Goal: Task Accomplishment & Management: Use online tool/utility

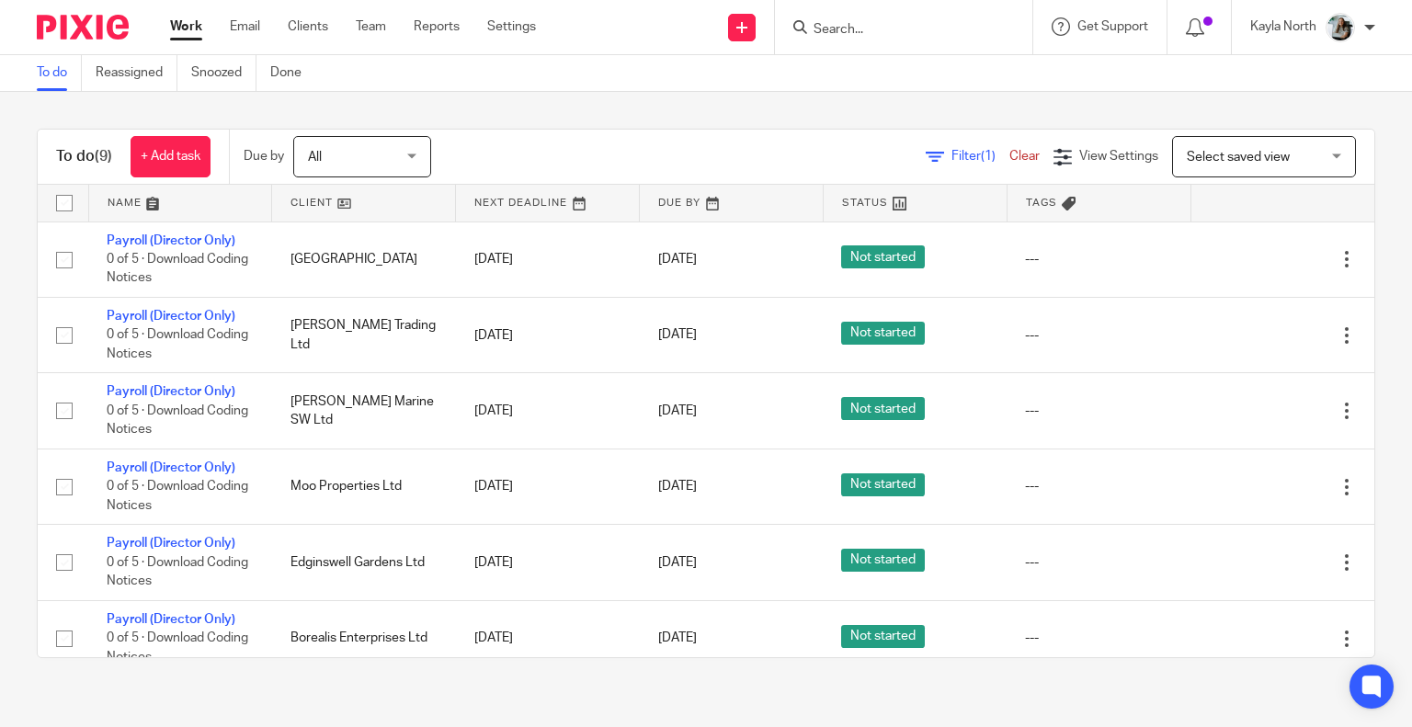
click at [391, 36] on ul "Work Email Clients Team Reports Settings" at bounding box center [366, 26] width 393 height 18
click at [381, 32] on link "Team" at bounding box center [371, 26] width 30 height 18
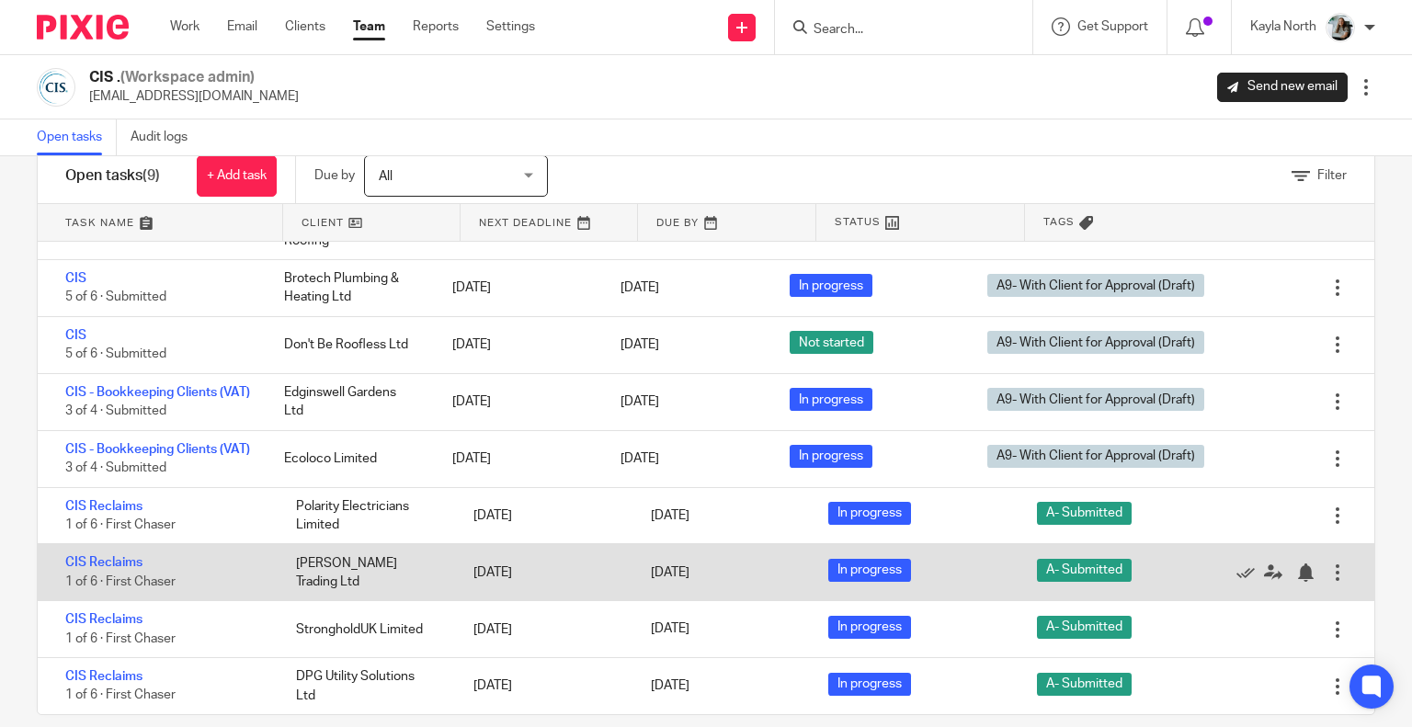
scroll to position [69, 0]
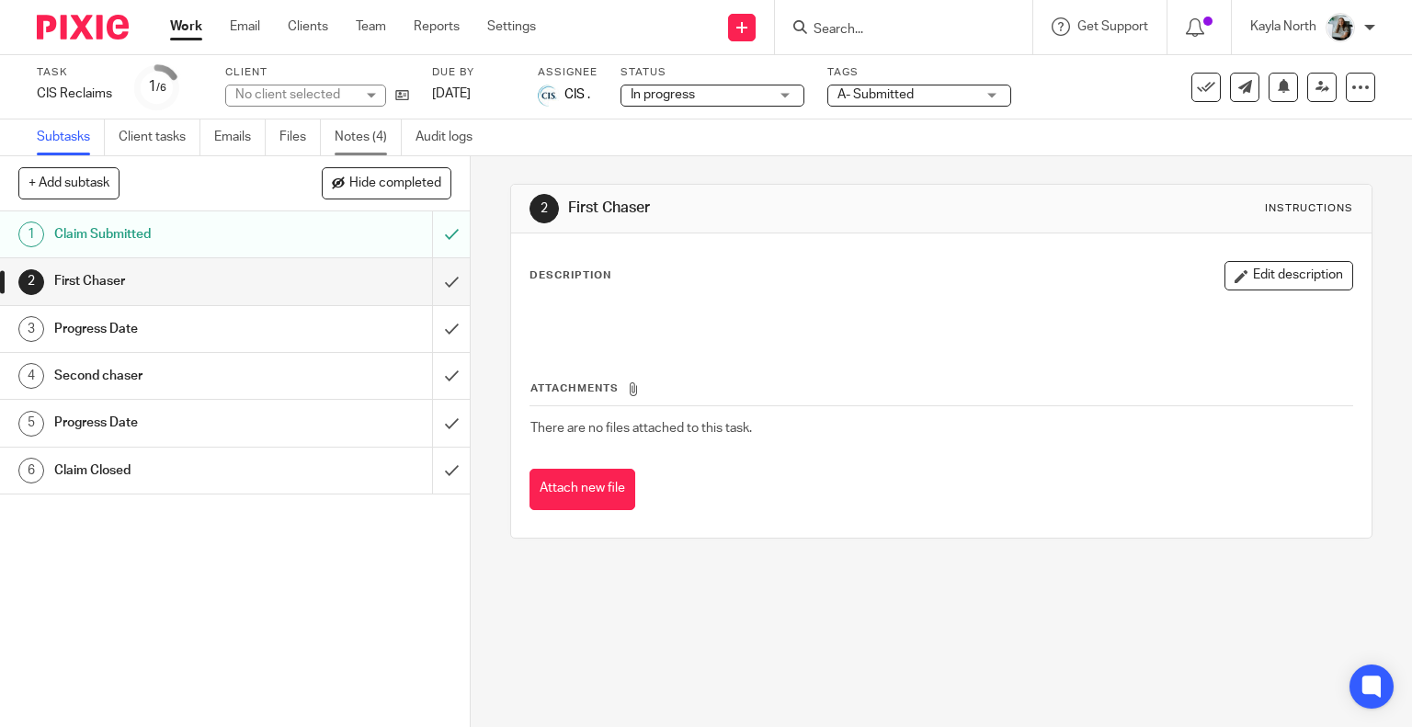
drag, startPoint x: 0, startPoint y: 0, endPoint x: 353, endPoint y: 129, distance: 375.6
click at [353, 129] on link "Notes (4)" at bounding box center [368, 137] width 67 height 36
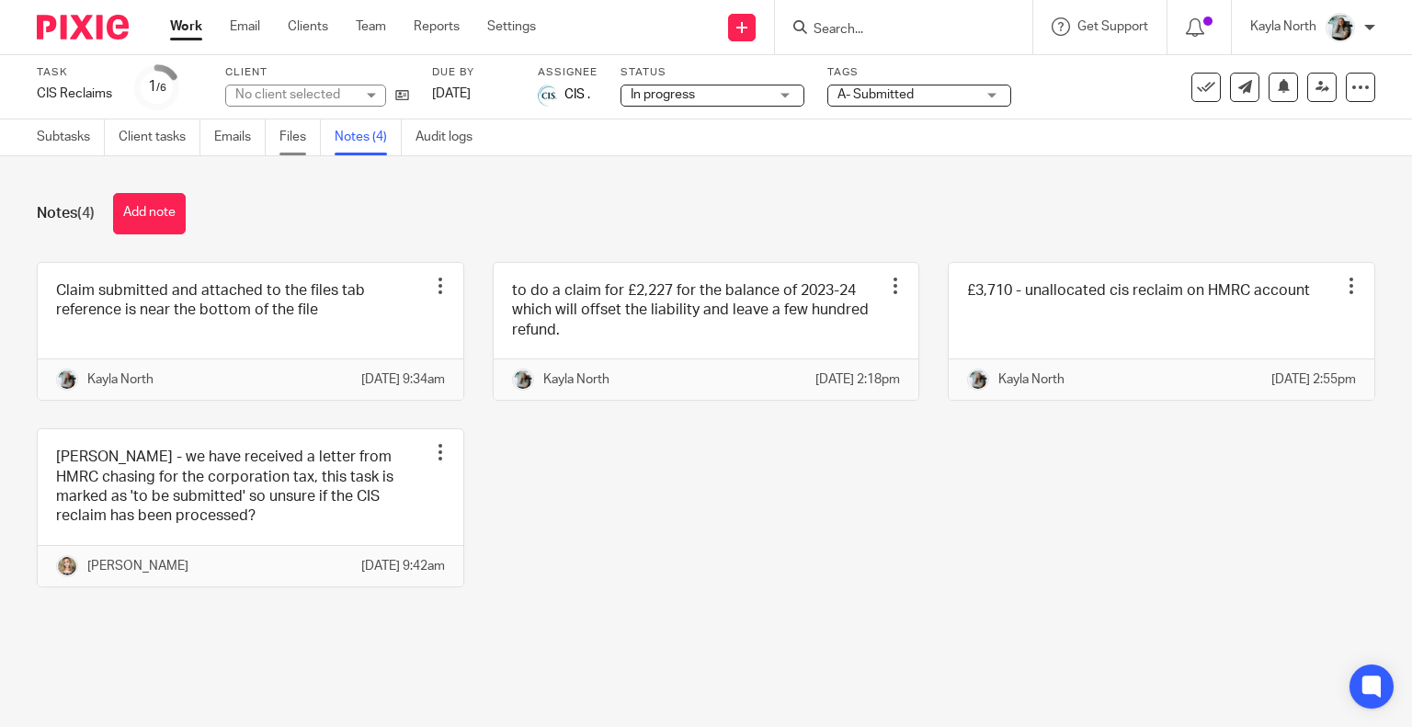
click at [314, 141] on link "Files" at bounding box center [299, 137] width 41 height 36
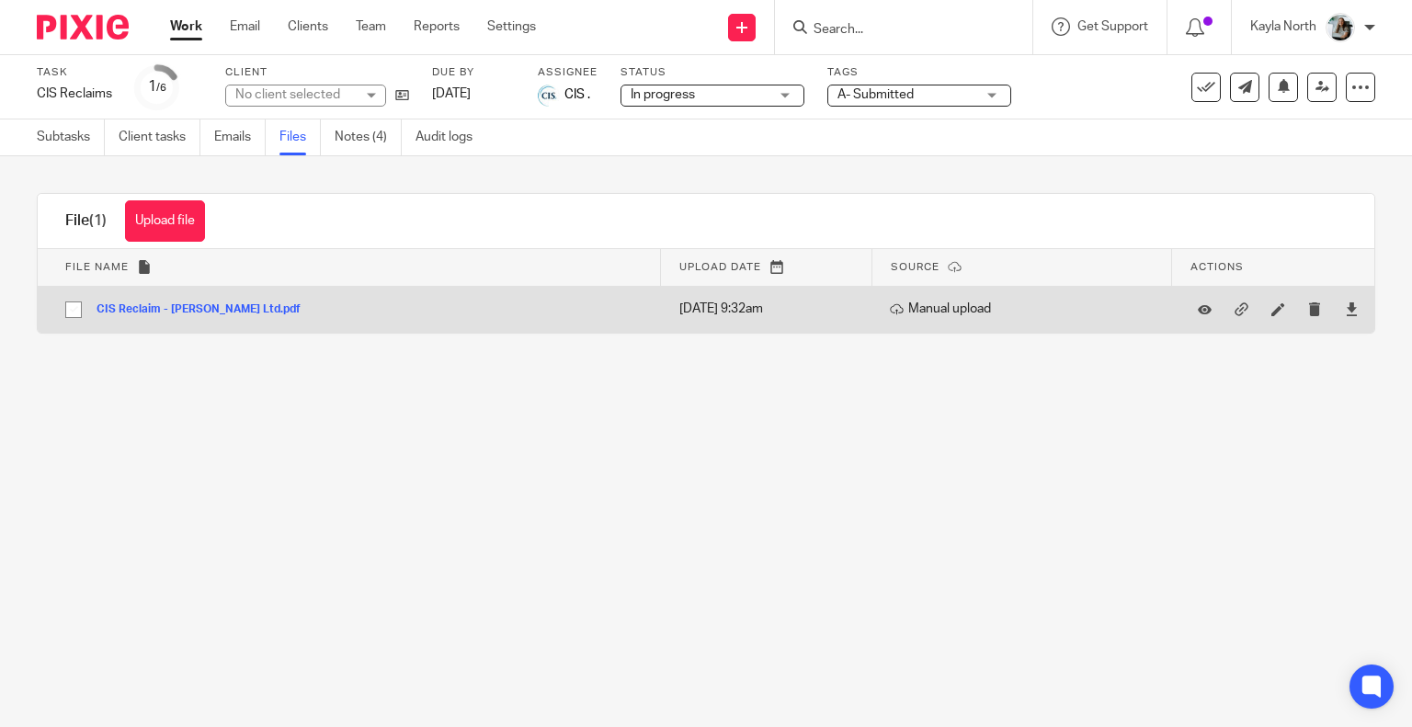
click at [254, 303] on button "CIS Reclaim - Ricardo Trading Ltd.pdf" at bounding box center [206, 309] width 218 height 13
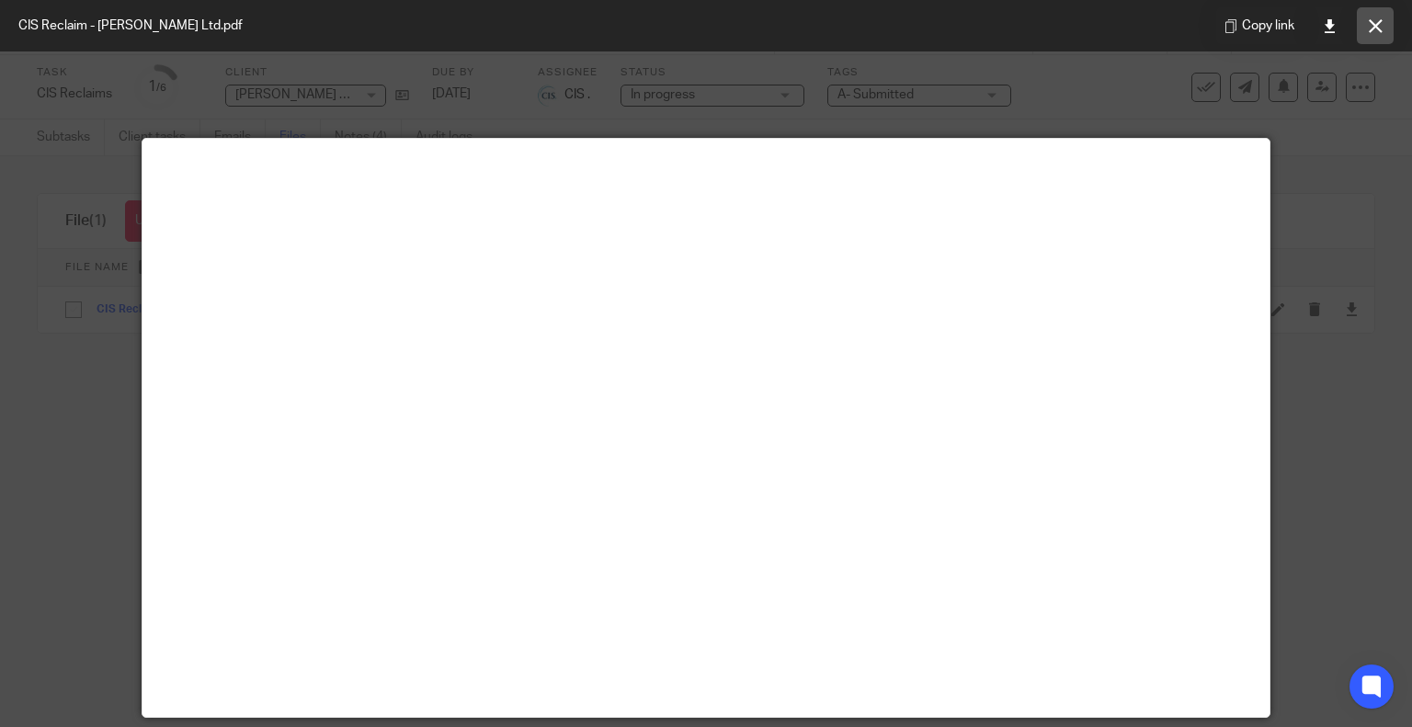
click at [1373, 28] on icon at bounding box center [1375, 26] width 14 height 14
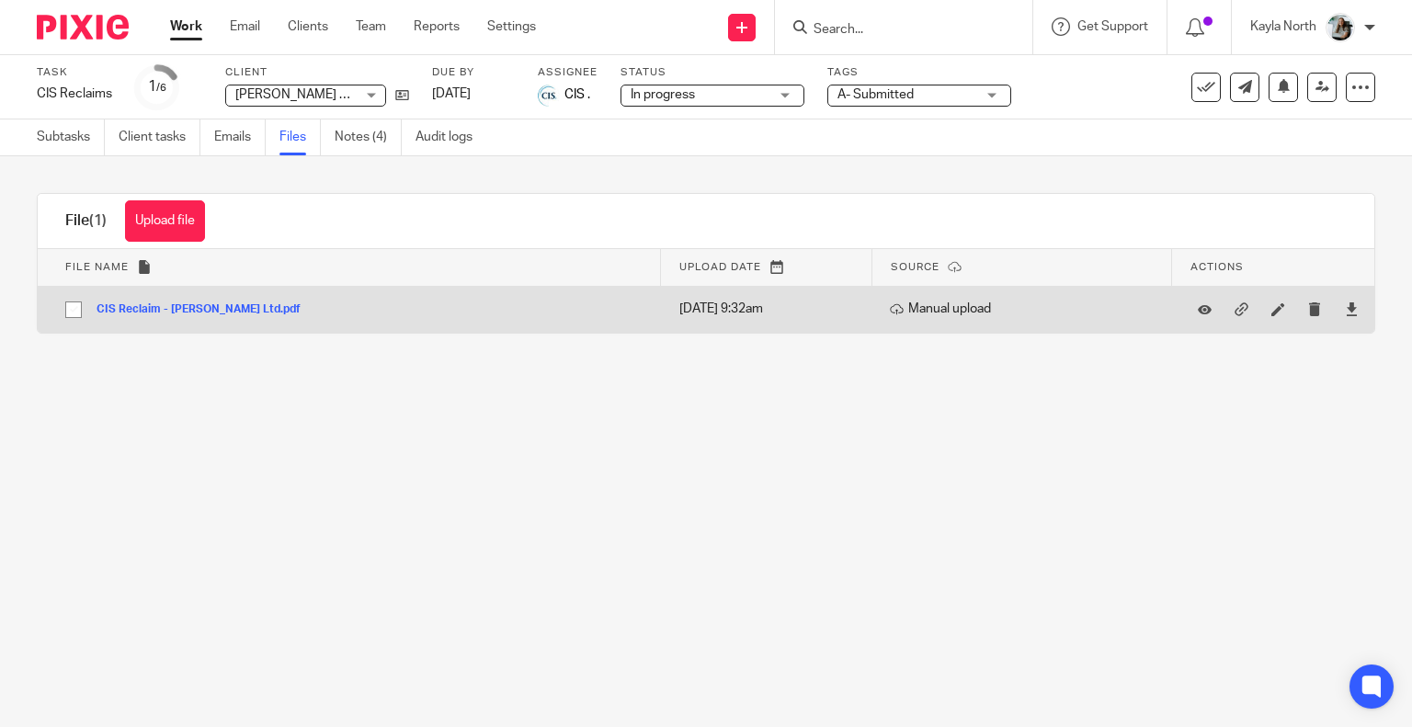
click at [246, 310] on button "CIS Reclaim - Ricardo Trading Ltd.pdf" at bounding box center [206, 309] width 218 height 13
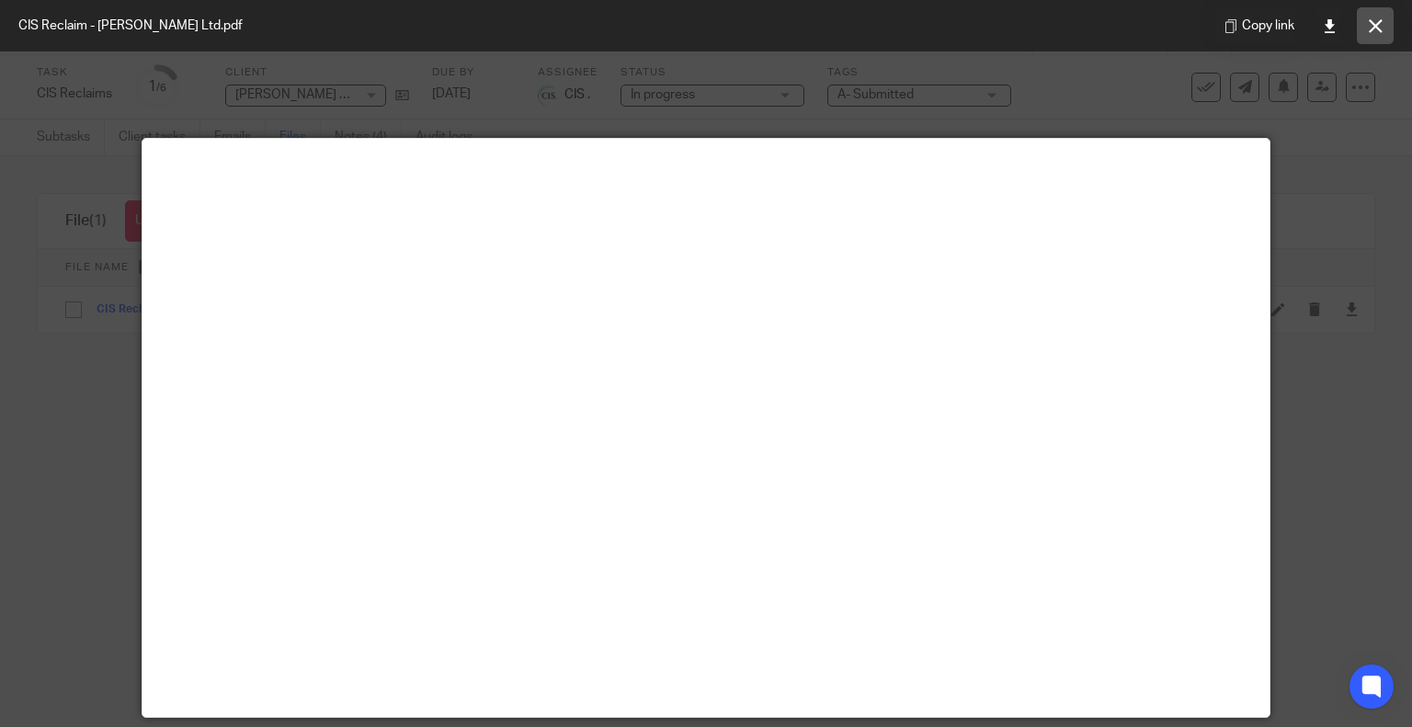
click at [1368, 38] on button at bounding box center [1375, 25] width 37 height 37
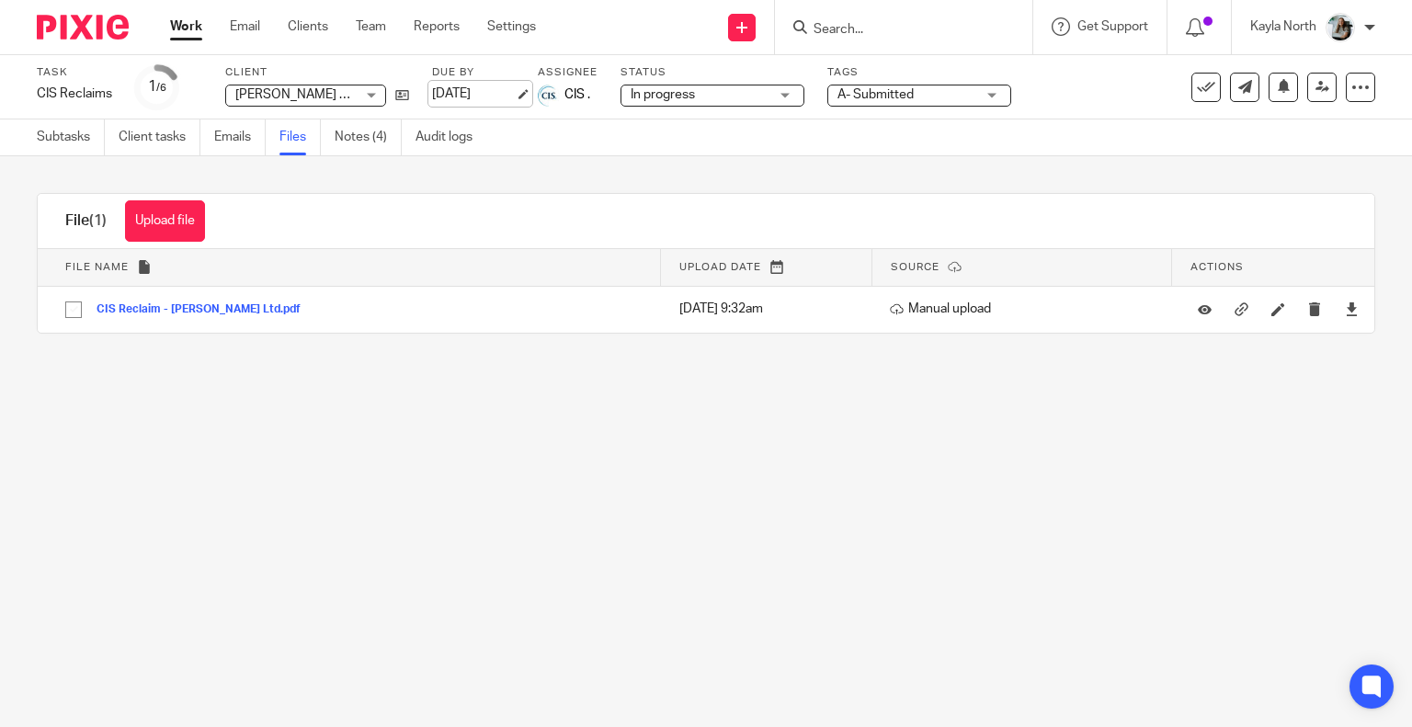
click at [515, 91] on link "25 Sep 2025" at bounding box center [473, 94] width 83 height 19
click at [611, 465] on main "Task CIS Reclaims Save CIS Reclaims 1 /6 Client Ricardo Trading Ltd Ricardo Tra…" at bounding box center [706, 363] width 1412 height 727
